Goal: Information Seeking & Learning: Learn about a topic

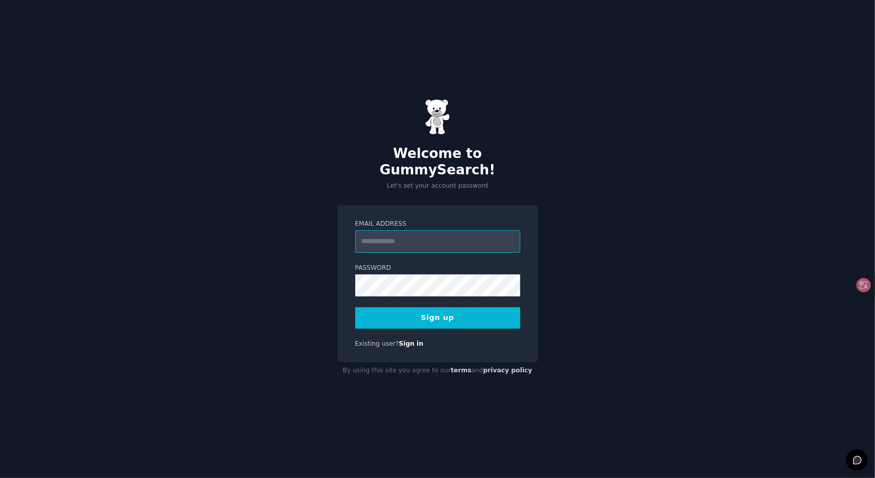
click at [419, 234] on input "Email Address" at bounding box center [437, 241] width 165 height 23
type input "**********"
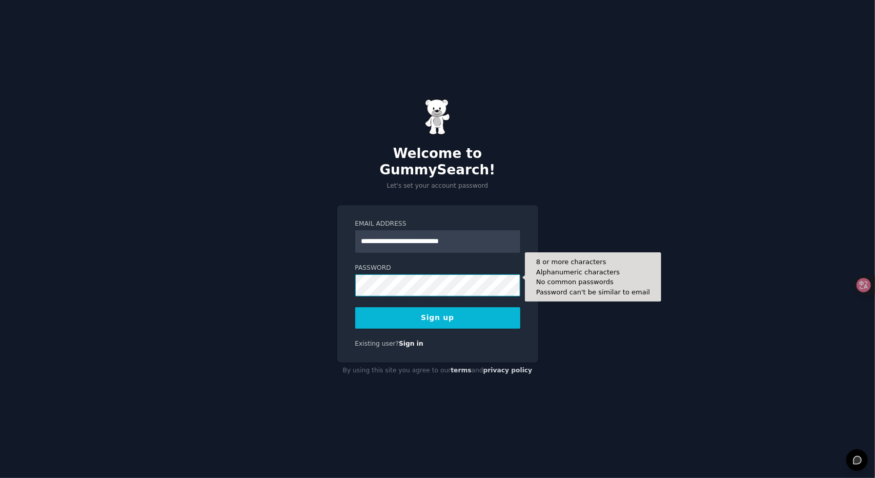
click at [355, 307] on button "Sign up" at bounding box center [437, 318] width 165 height 22
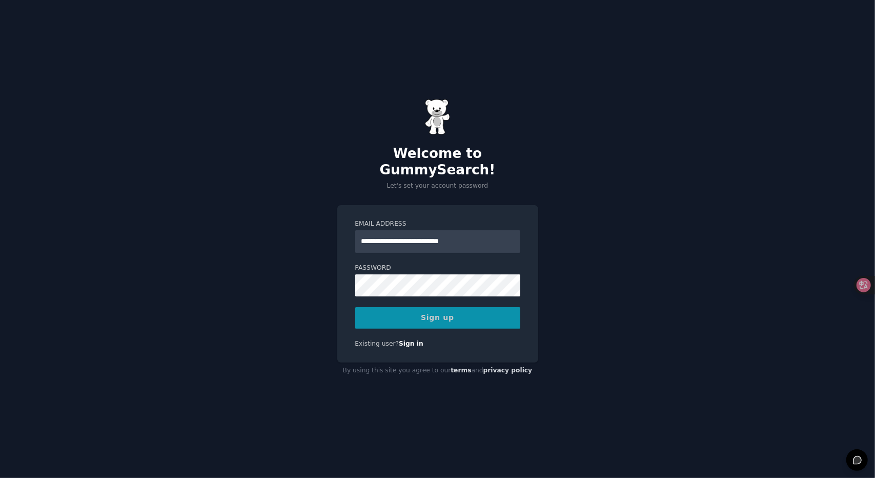
click at [456, 307] on div "Sign up" at bounding box center [437, 318] width 165 height 22
click at [436, 312] on div "Sign up" at bounding box center [437, 318] width 165 height 22
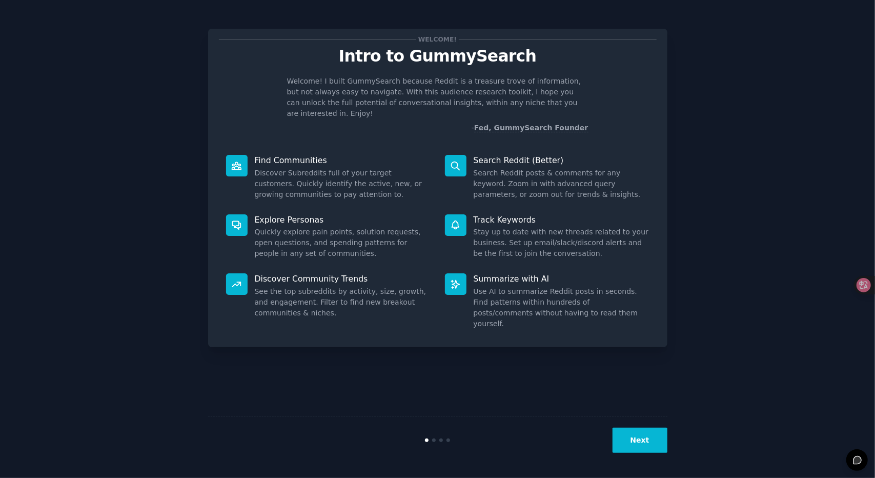
click at [652, 436] on button "Next" at bounding box center [639, 439] width 55 height 25
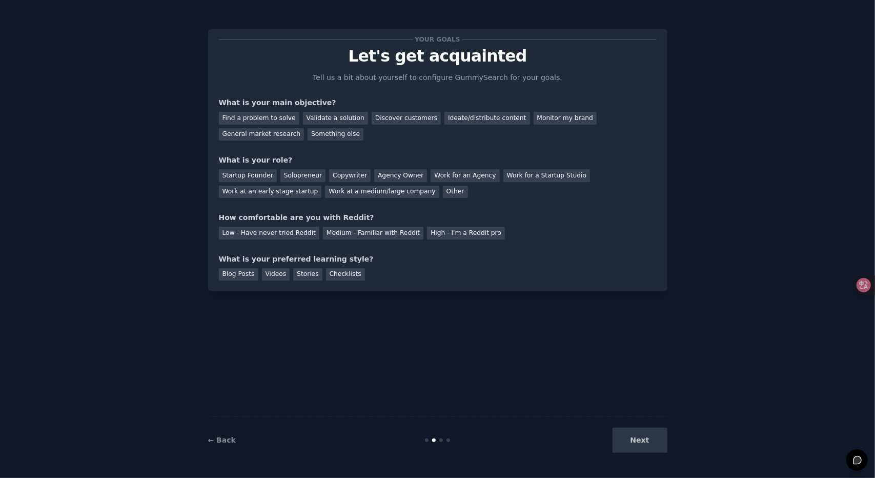
click at [648, 437] on div "Next" at bounding box center [590, 439] width 153 height 25
click at [863, 284] on icon at bounding box center [856, 285] width 14 height 14
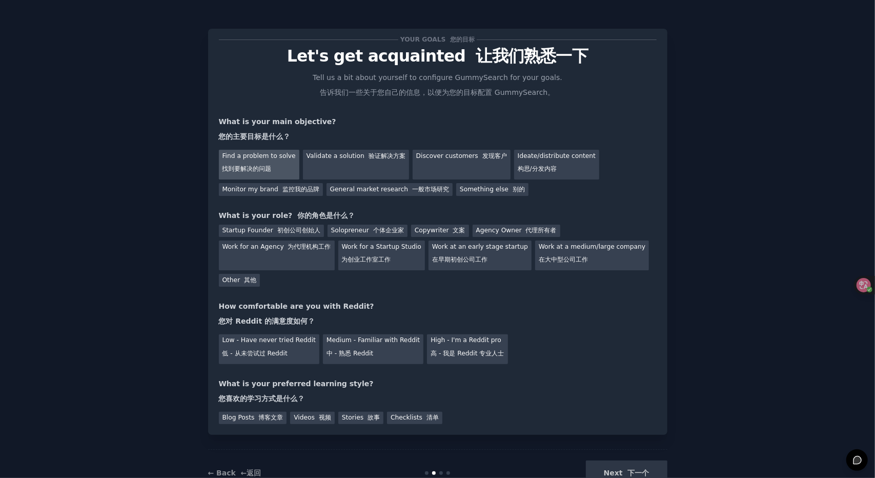
click at [268, 166] on font "找到要解决的问题" at bounding box center [246, 168] width 49 height 7
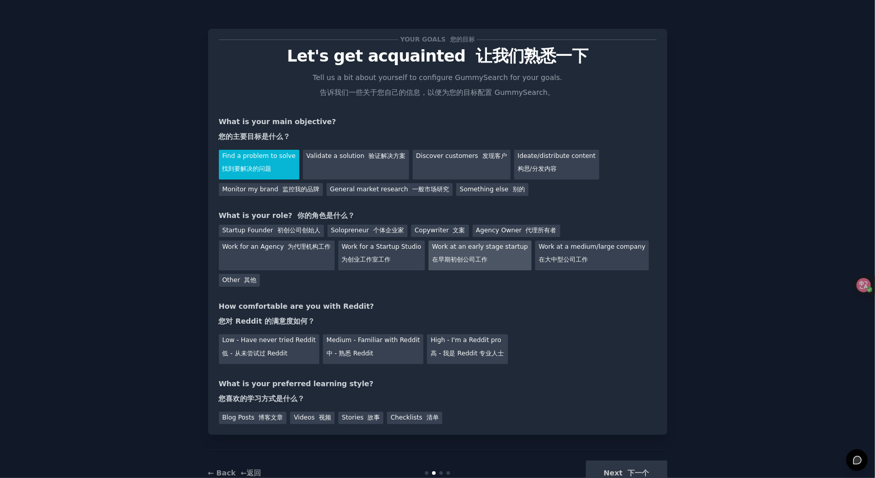
click at [444, 254] on div "Work at an early stage startup 在早期初创公司工作" at bounding box center [479, 255] width 103 height 30
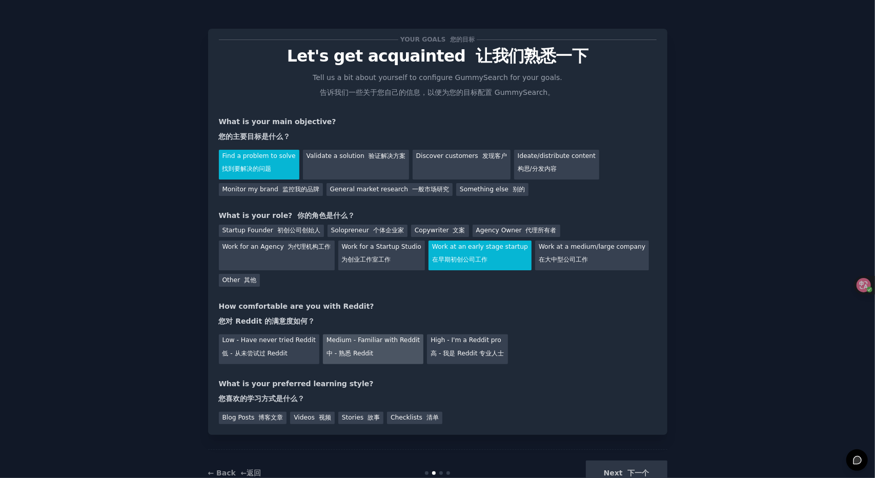
click at [360, 352] on font "中 - 熟悉 Reddit" at bounding box center [349, 353] width 47 height 7
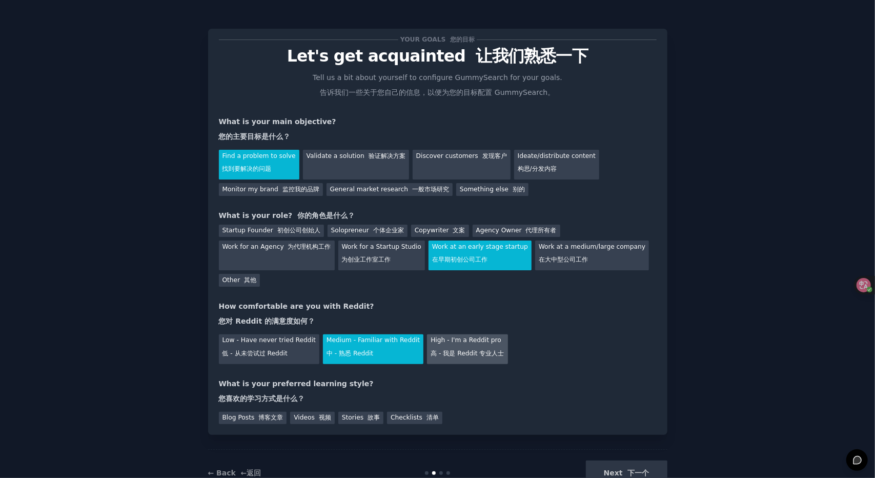
click at [466, 360] on div "High - I'm a Reddit pro 高 - 我是 Reddit 专业人士" at bounding box center [467, 349] width 80 height 30
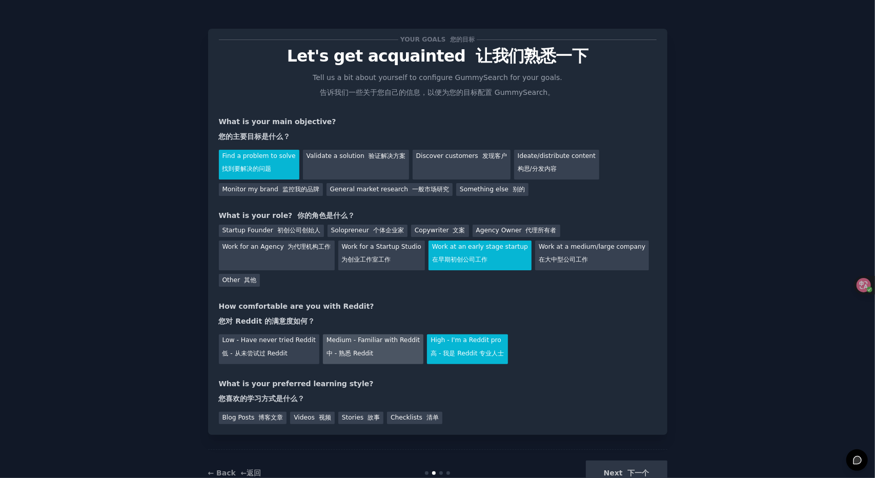
click at [365, 345] on div "Medium - Familiar with Reddit 中 - 熟悉 Reddit" at bounding box center [373, 349] width 100 height 30
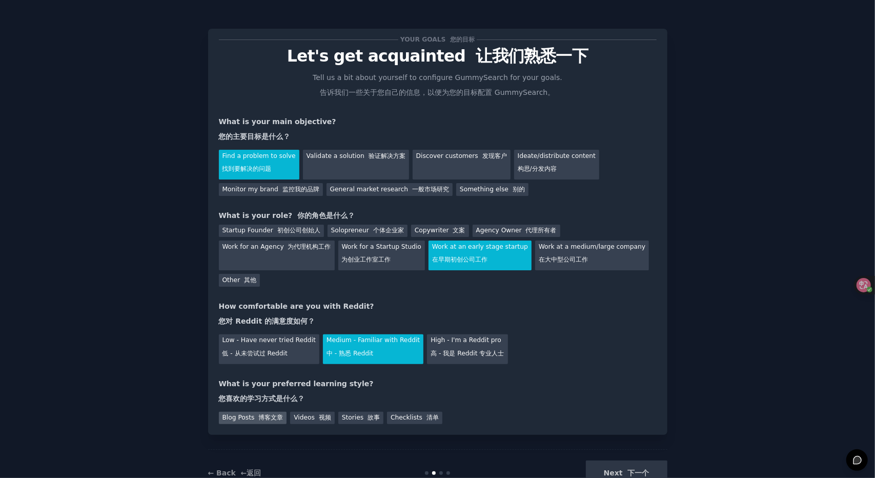
click at [275, 420] on font "博客文章" at bounding box center [270, 417] width 25 height 7
click at [321, 420] on font "视频" at bounding box center [325, 417] width 12 height 7
click at [380, 422] on div "Blog Posts 博客文章 Videos 视频 Stories 故事 Checklists 清单" at bounding box center [438, 416] width 438 height 16
click at [273, 420] on font "博客文章" at bounding box center [270, 417] width 25 height 7
click at [630, 471] on font "下一个" at bounding box center [639, 472] width 22 height 8
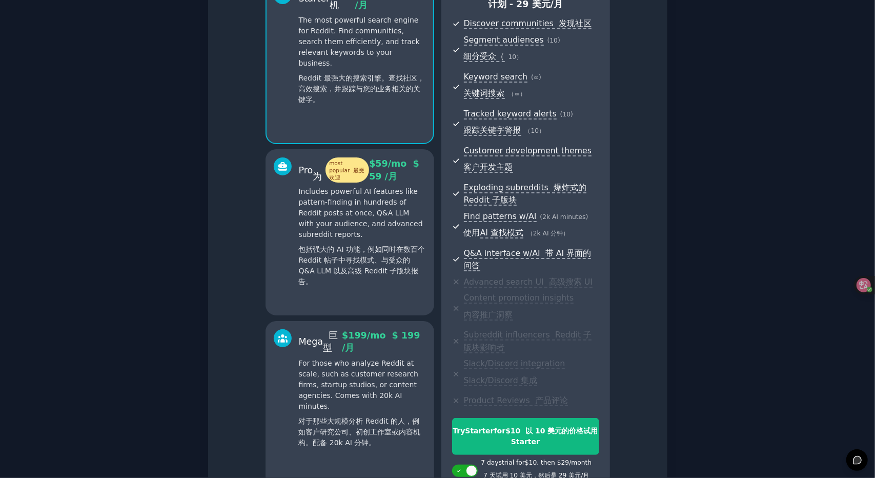
scroll to position [259, 0]
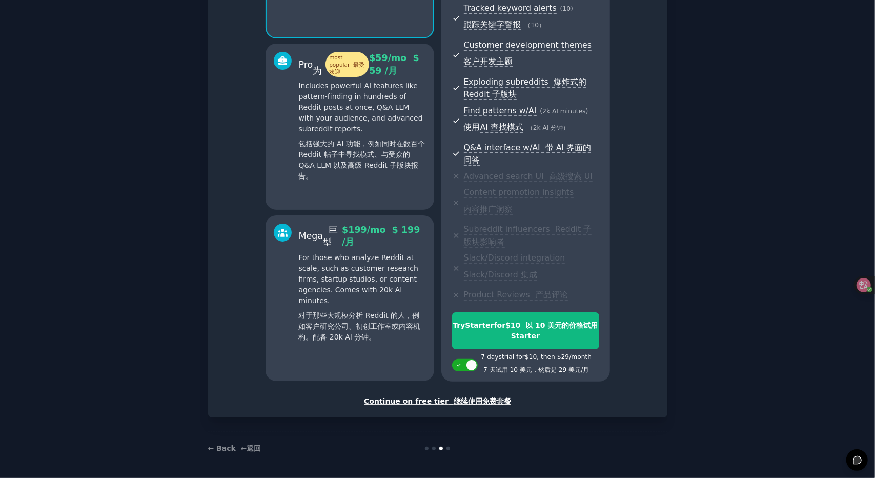
click at [455, 400] on font "继续使用免费套餐" at bounding box center [482, 401] width 57 height 8
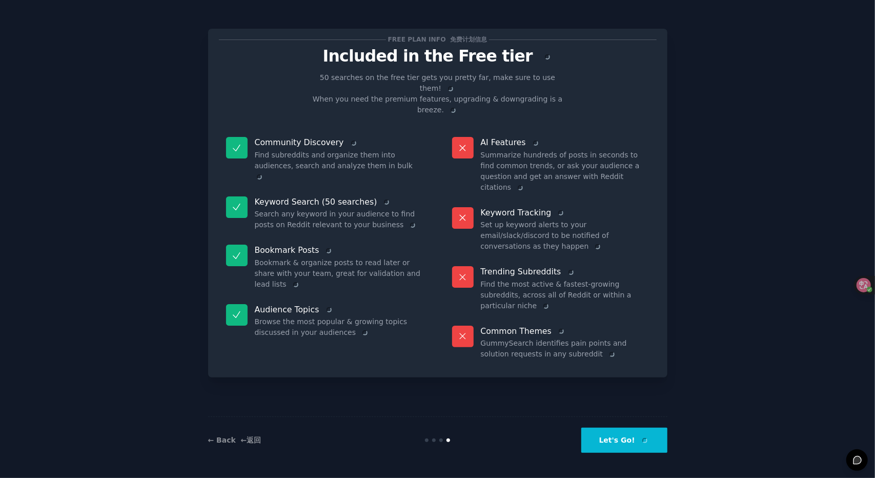
click at [623, 440] on button "Let's Go!" at bounding box center [624, 439] width 86 height 25
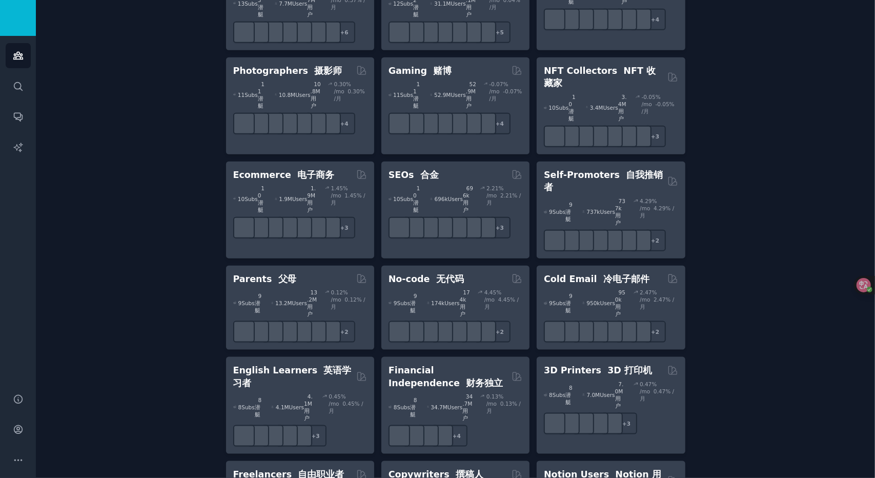
scroll to position [613, 0]
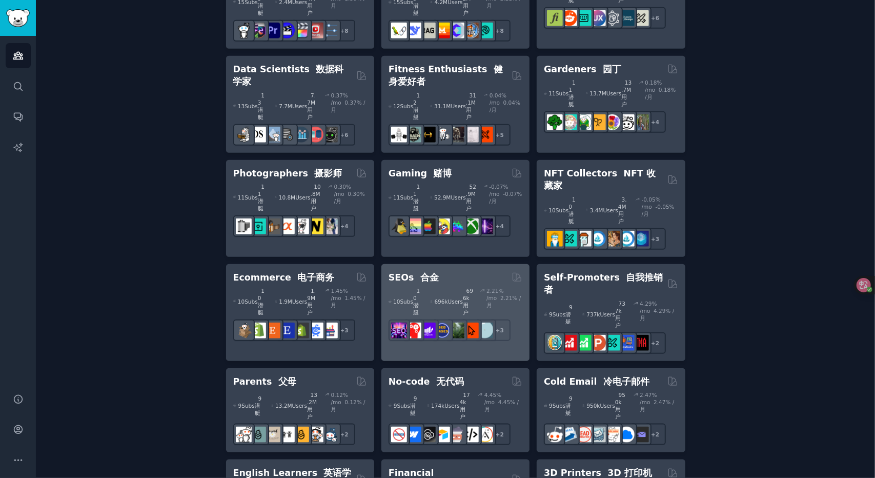
click at [463, 287] on font "696k 用户" at bounding box center [468, 301] width 10 height 28
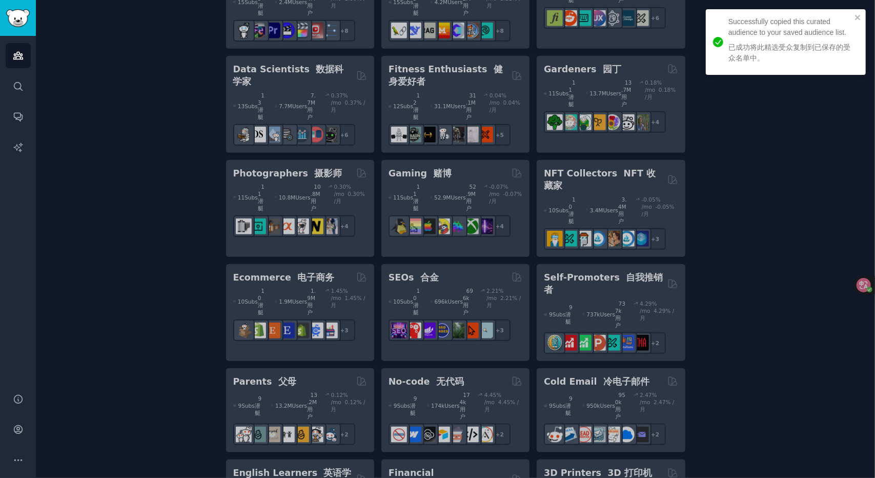
scroll to position [408, 0]
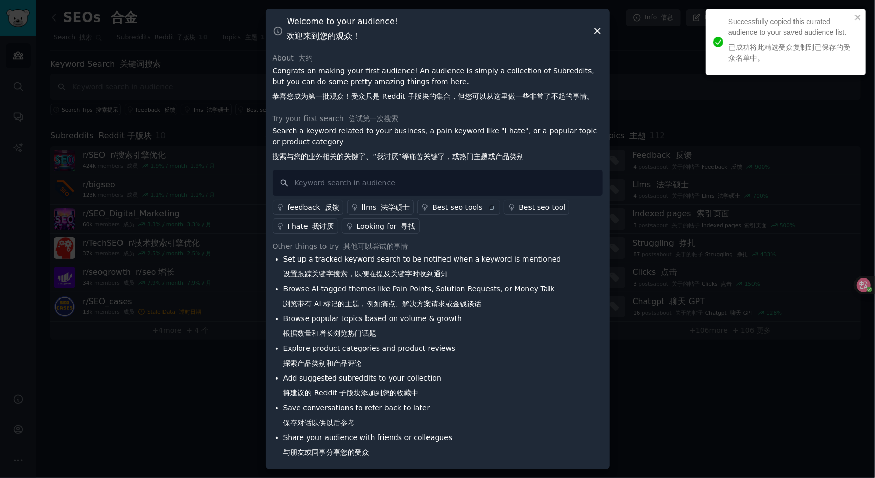
drag, startPoint x: 275, startPoint y: 165, endPoint x: 529, endPoint y: 163, distance: 253.7
click at [529, 163] on p "Search a keyword related to your business, a pain keyword like "I hate", or a p…" at bounding box center [438, 146] width 330 height 40
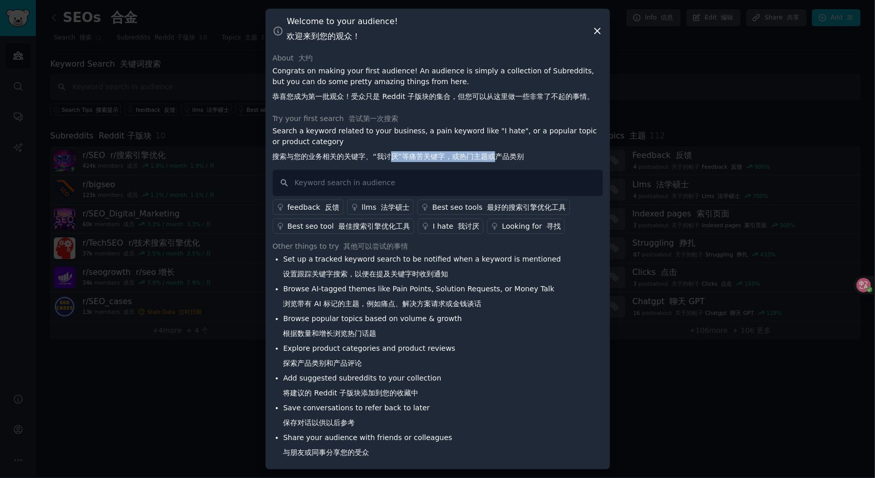
click at [501, 161] on font "搜索与您的业务相关的关键字、“我讨厌”等痛苦关键字，或热门主题或产品类别" at bounding box center [399, 156] width 252 height 11
click at [512, 161] on font "搜索与您的业务相关的关键字、“我讨厌”等痛苦关键字，或热门主题或产品类别" at bounding box center [399, 156] width 252 height 11
click at [441, 226] on div "I hate 我讨厌" at bounding box center [456, 226] width 47 height 11
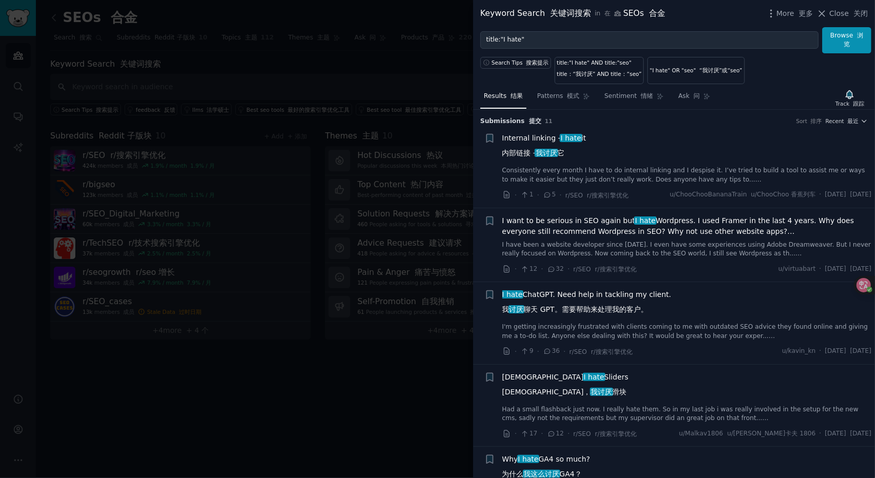
click at [356, 384] on div at bounding box center [437, 239] width 875 height 478
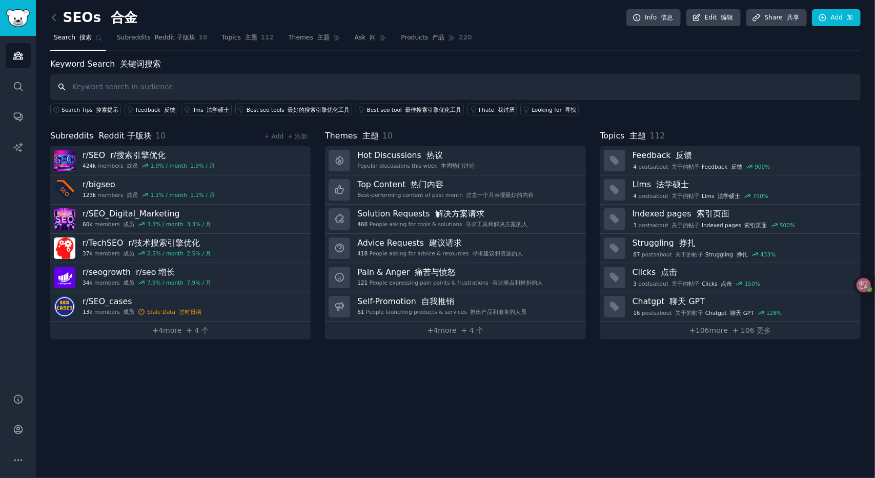
click at [212, 88] on input "text" at bounding box center [455, 87] width 810 height 26
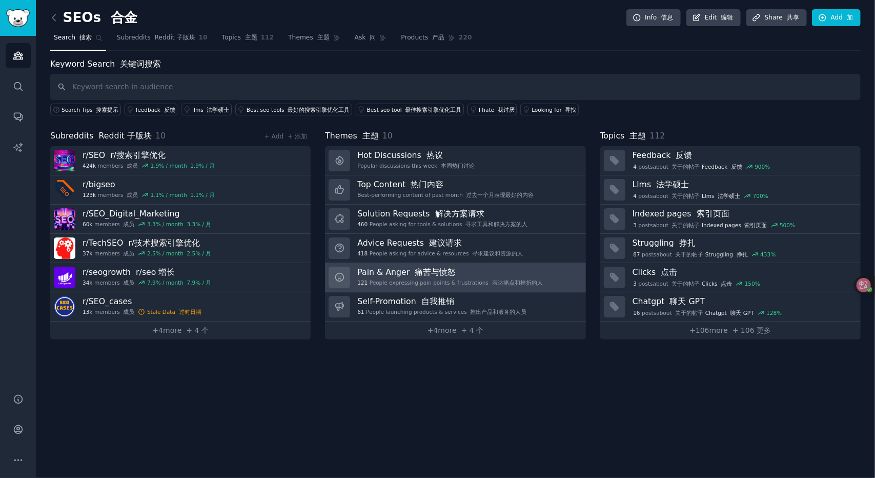
click at [423, 279] on div "121 People expressing pain points & frustrations 表达痛点和挫折的人" at bounding box center [449, 282] width 185 height 7
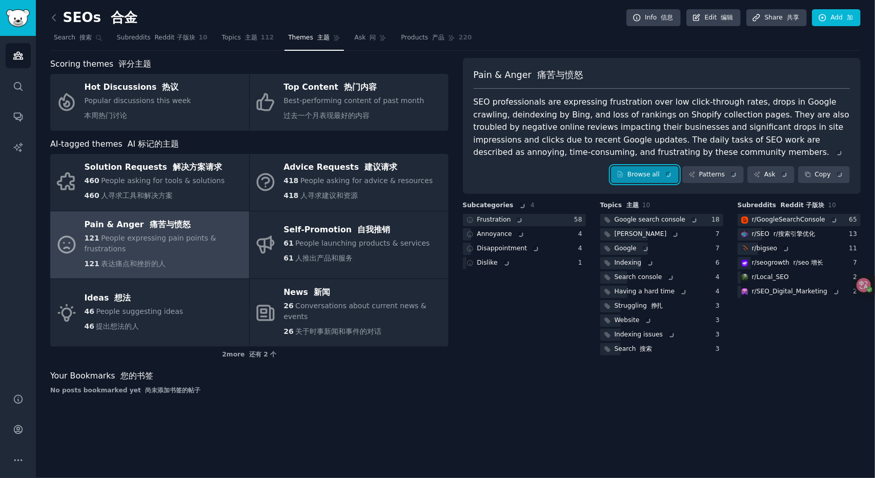
click at [647, 174] on link "Browse all" at bounding box center [645, 174] width 68 height 17
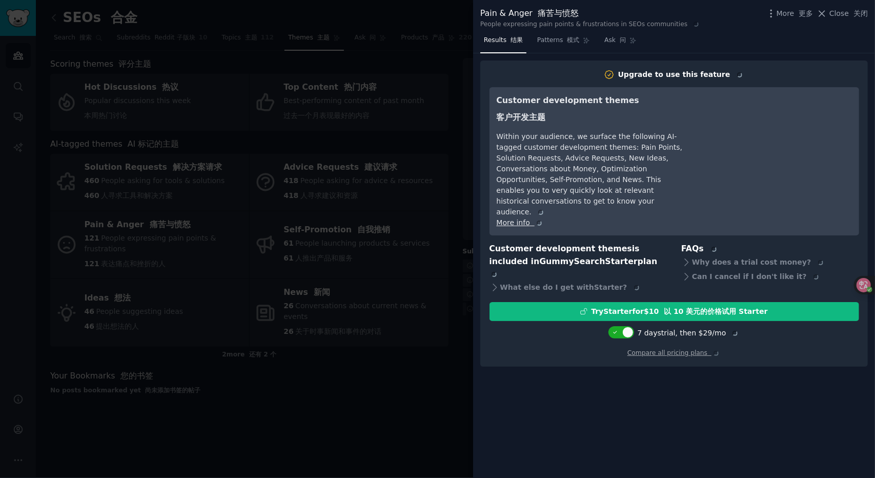
click at [385, 350] on div at bounding box center [437, 239] width 875 height 478
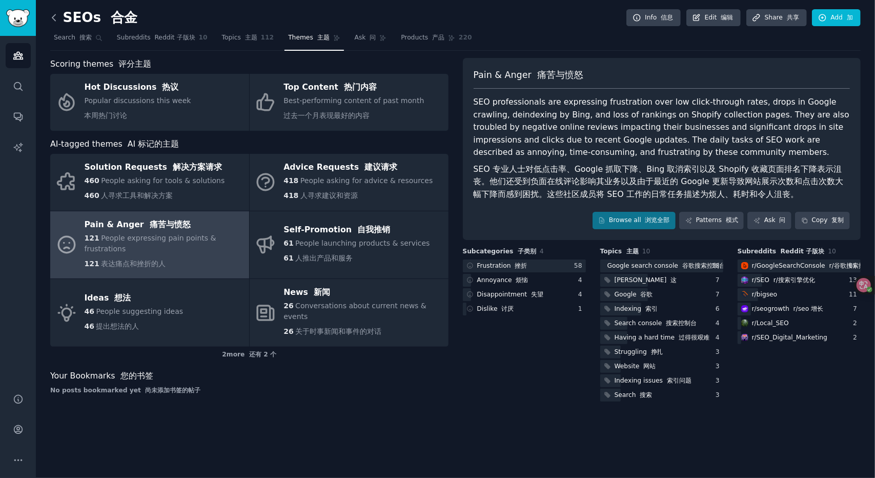
click at [54, 18] on icon at bounding box center [54, 17] width 11 height 11
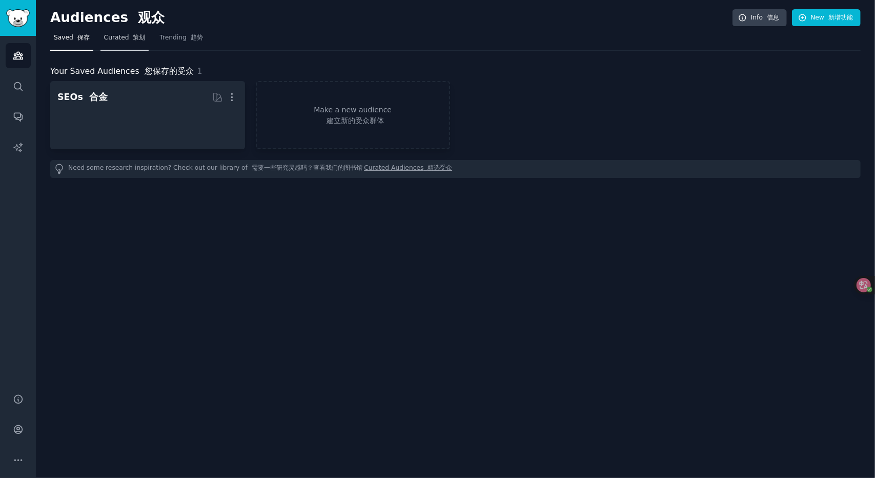
click at [138, 43] on link "Curated 策划" at bounding box center [124, 40] width 49 height 21
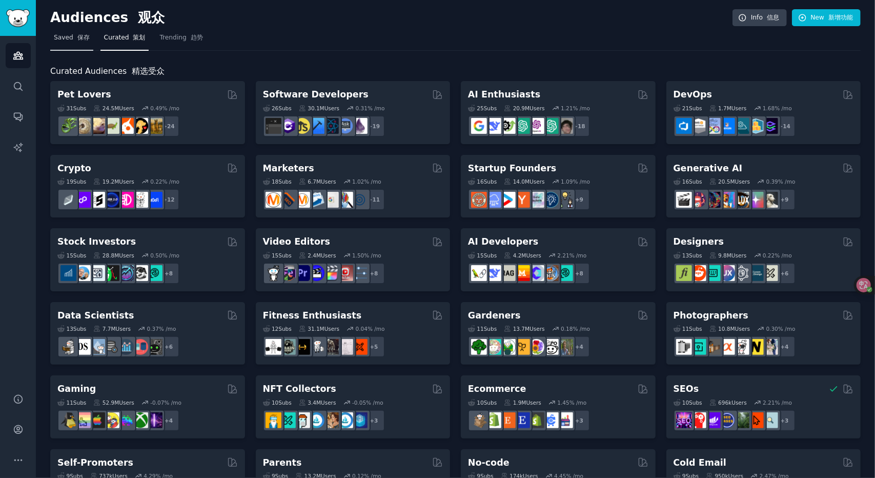
click at [74, 46] on link "Saved 保存" at bounding box center [71, 40] width 43 height 21
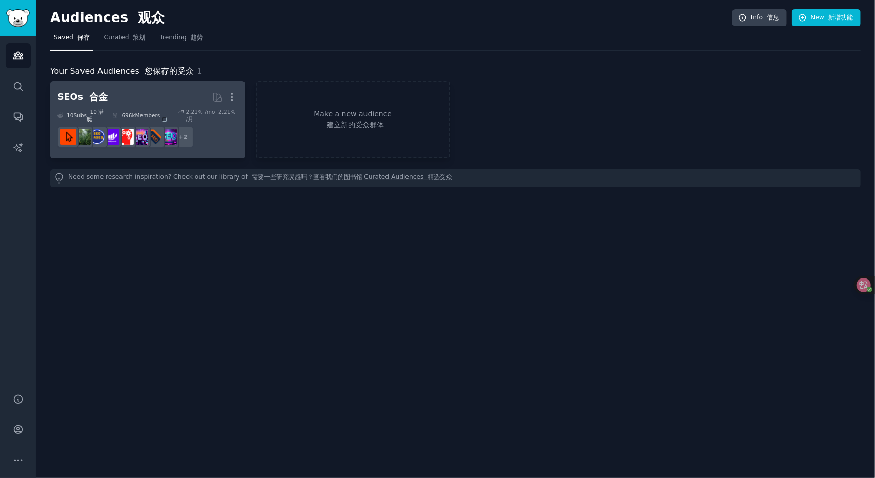
click at [182, 115] on div "2.21 % /mo 2.21% /月" at bounding box center [208, 115] width 60 height 14
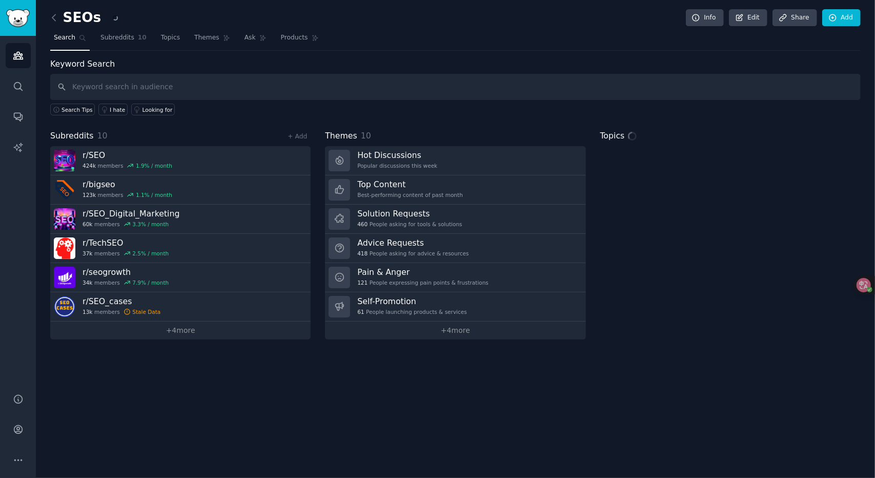
click at [157, 81] on input "text" at bounding box center [455, 87] width 810 height 26
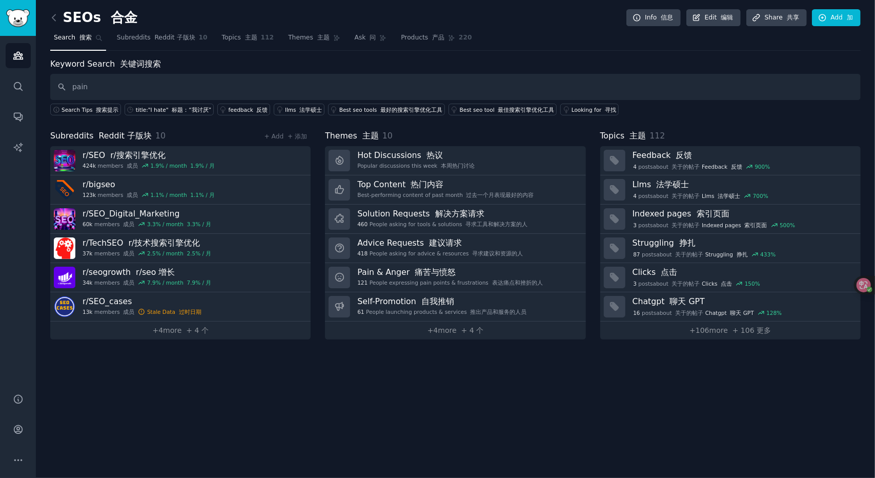
type input "pain"
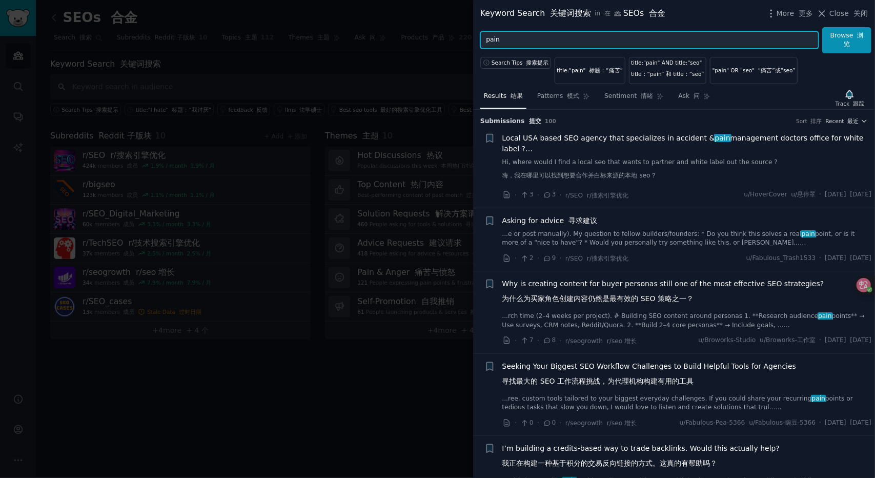
drag, startPoint x: 504, startPoint y: 44, endPoint x: 444, endPoint y: 45, distance: 60.5
click at [444, 45] on div "Keyword Search 关键词搜索 in 在 SEOs 合金 More 更多 Close 关闭 pain Browse 浏览 Search Tips 搜…" at bounding box center [437, 239] width 875 height 478
